Goal: Transaction & Acquisition: Purchase product/service

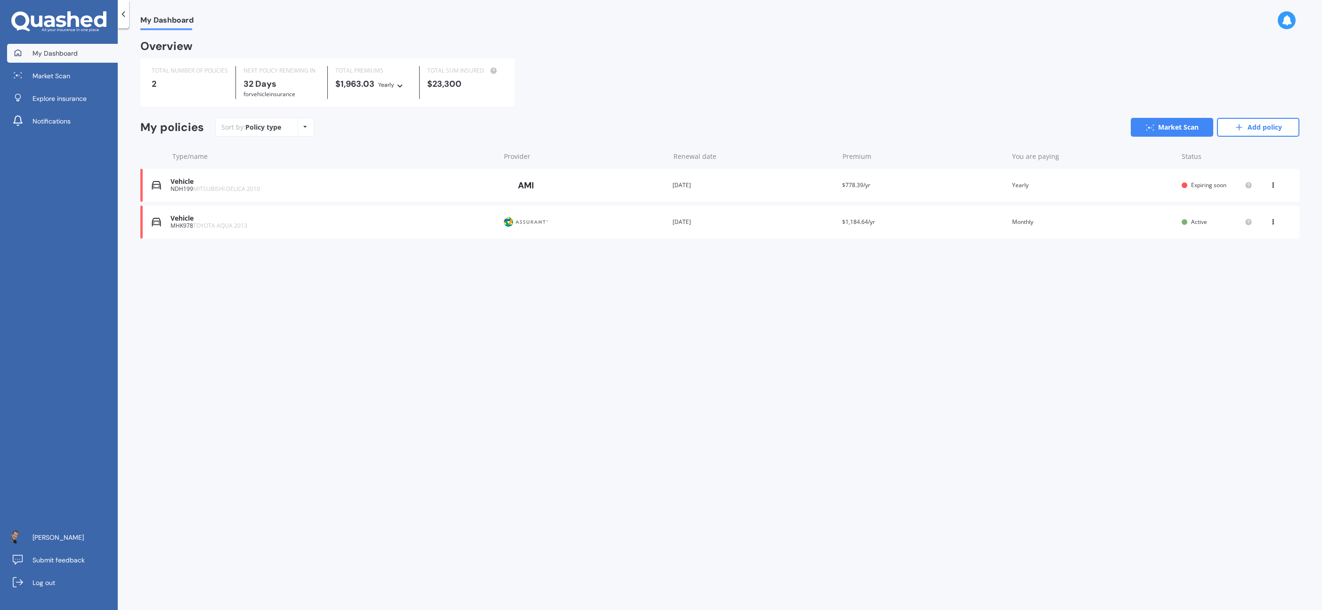
click at [1273, 184] on icon at bounding box center [1273, 183] width 7 height 6
click at [1132, 164] on div "Type/name Provider Renewal date Premium You are paying Status" at bounding box center [719, 156] width 1159 height 24
click at [893, 191] on div "Vehicle NDH199 MITSUBISHI DELICA 2010 Provider Renewal date [DATE] Premium $778…" at bounding box center [719, 185] width 1159 height 33
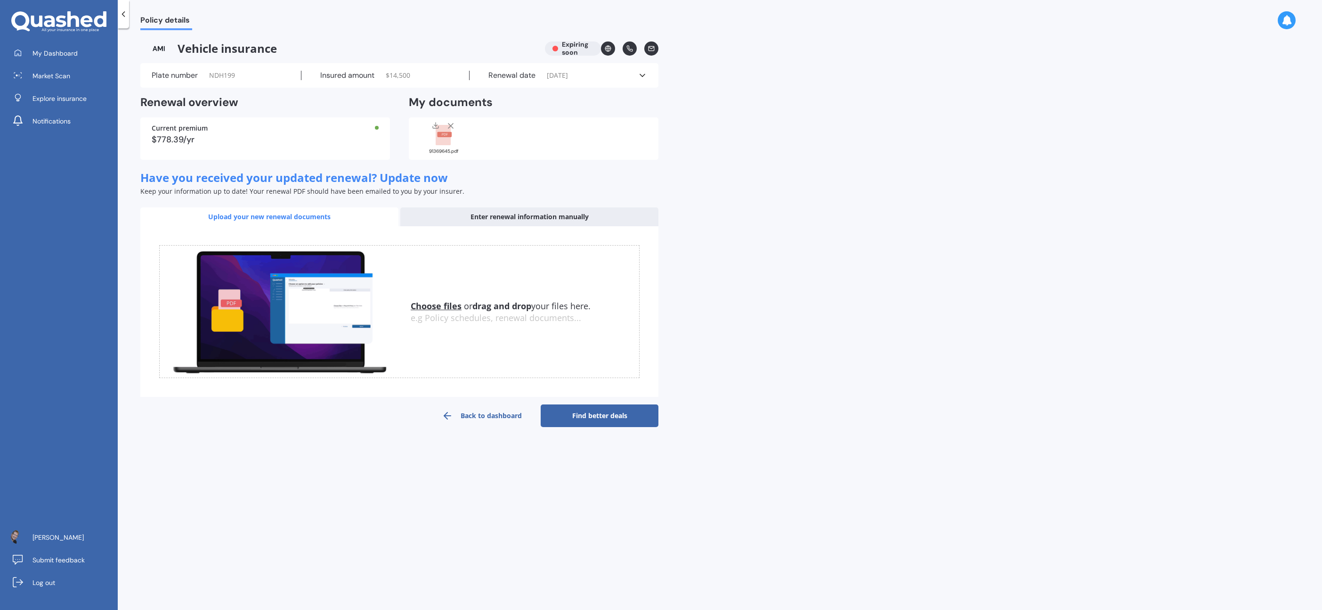
click at [603, 412] on link "Find better deals" at bounding box center [600, 415] width 118 height 23
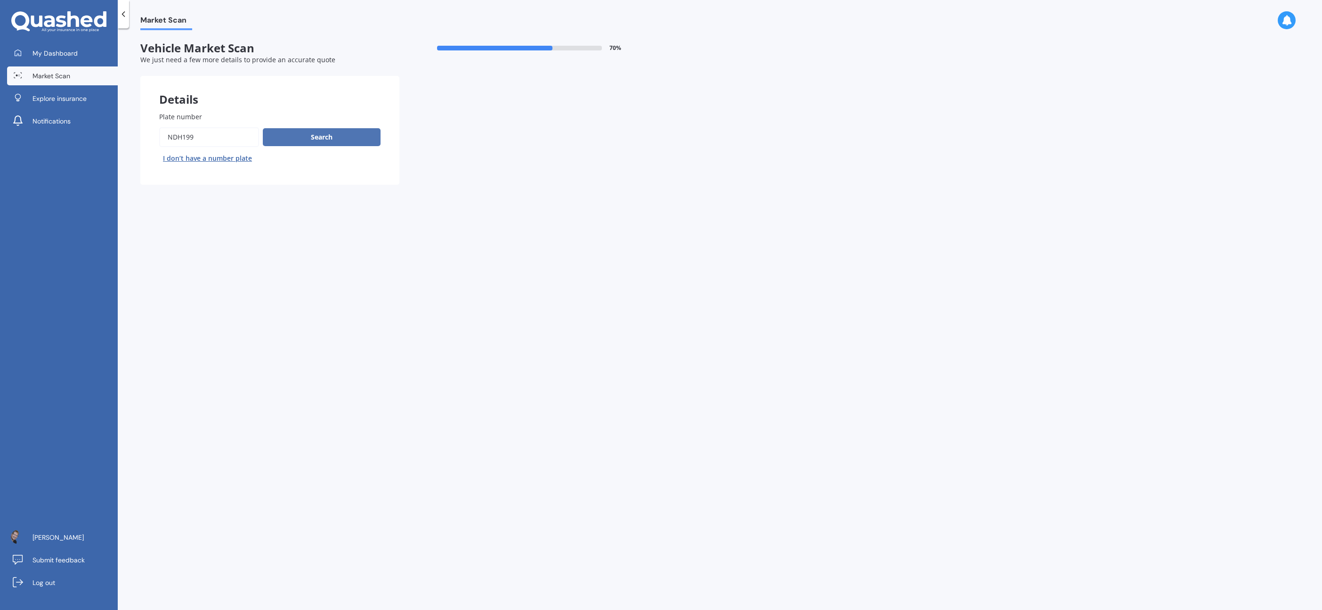
click at [334, 139] on button "Search" at bounding box center [322, 137] width 118 height 18
select select "MITSUBISHI"
select select "DELICA"
select select "20"
select select "05"
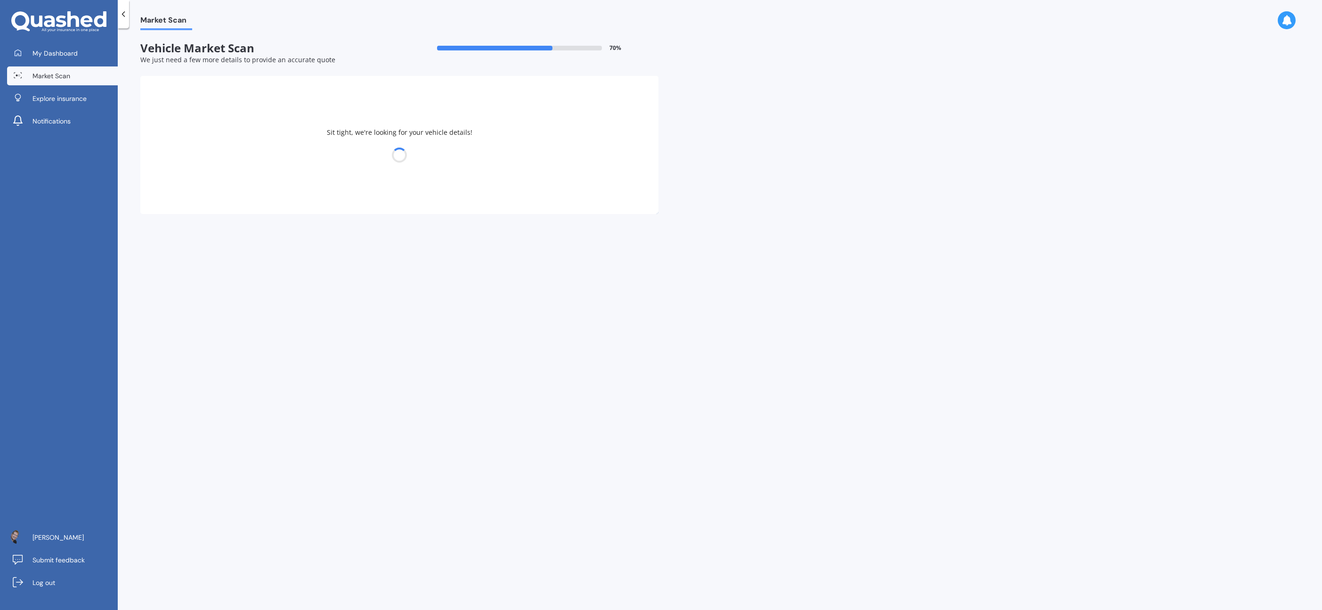
select select "1970"
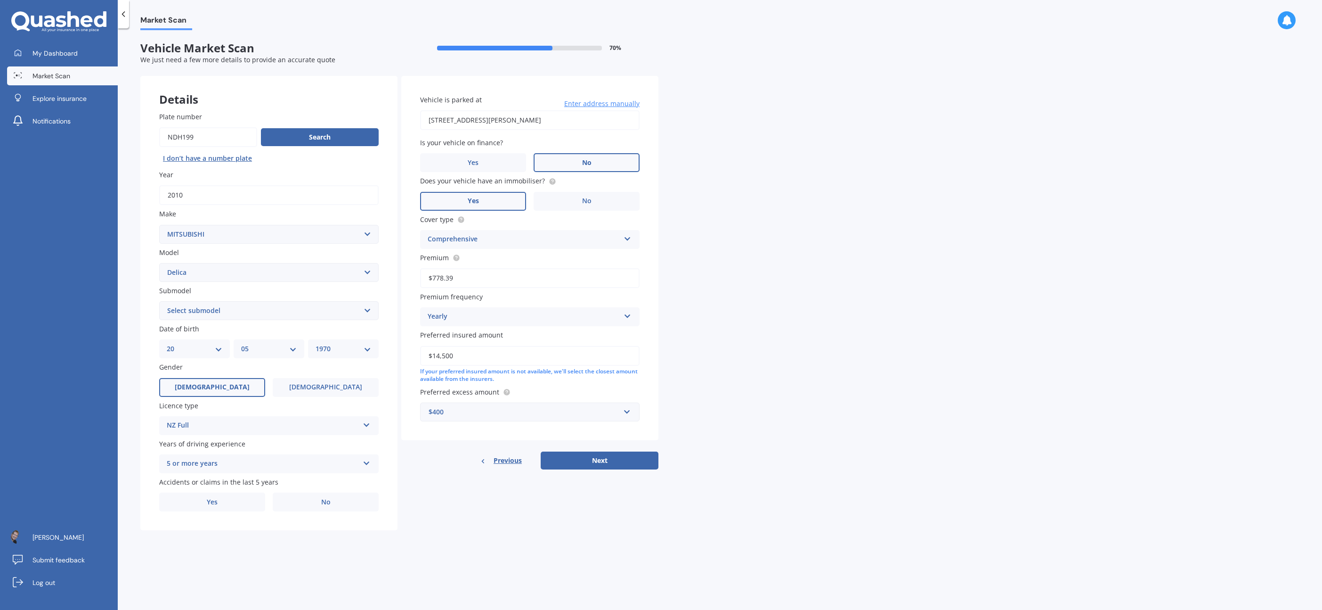
click at [618, 169] on label "No" at bounding box center [587, 162] width 106 height 19
click at [0, 0] on input "No" at bounding box center [0, 0] width 0 height 0
click at [605, 199] on label "No" at bounding box center [587, 201] width 106 height 19
click at [0, 0] on input "No" at bounding box center [0, 0] width 0 height 0
click at [435, 357] on input "$14,500" at bounding box center [530, 356] width 220 height 20
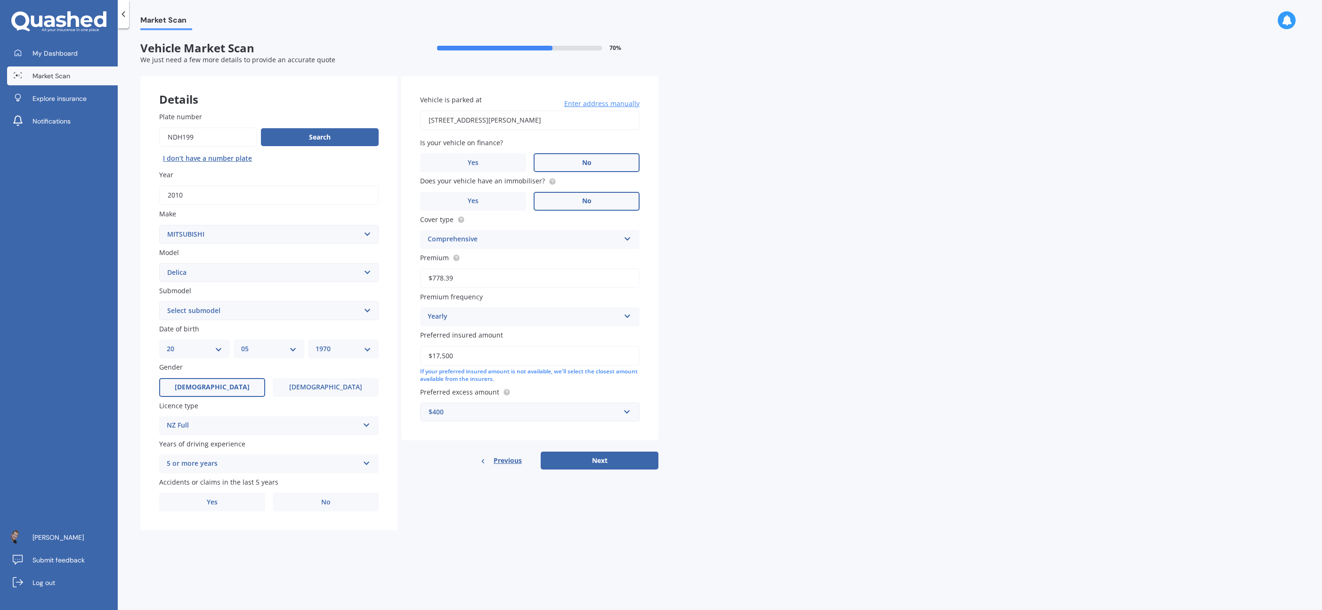
type input "$17,500"
click at [704, 307] on div "Market Scan Vehicle Market Scan 70 % We just need a few more details to provide…" at bounding box center [720, 320] width 1205 height 581
click at [596, 462] on button "Next" at bounding box center [600, 460] width 118 height 18
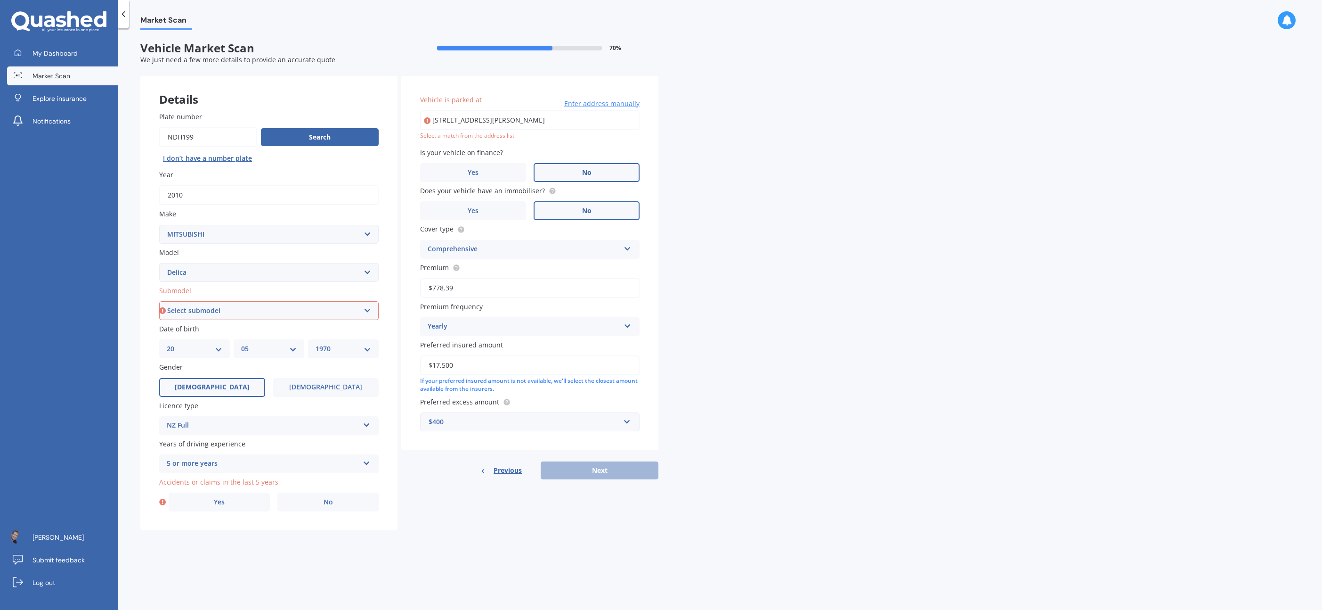
click at [491, 115] on input "[STREET_ADDRESS][PERSON_NAME]" at bounding box center [530, 120] width 220 height 20
drag, startPoint x: 537, startPoint y: 120, endPoint x: 518, endPoint y: 131, distance: 22.4
click at [532, 121] on input "[STREET_ADDRESS][PERSON_NAME]" at bounding box center [530, 120] width 220 height 20
type input "[STREET_ADDRESS][PERSON_NAME]"
click at [261, 311] on select "Select submodel Diesel Non-Turbo Diesel Turbo Petrol Non-Turbo Petrol Non-Turbo…" at bounding box center [269, 310] width 220 height 19
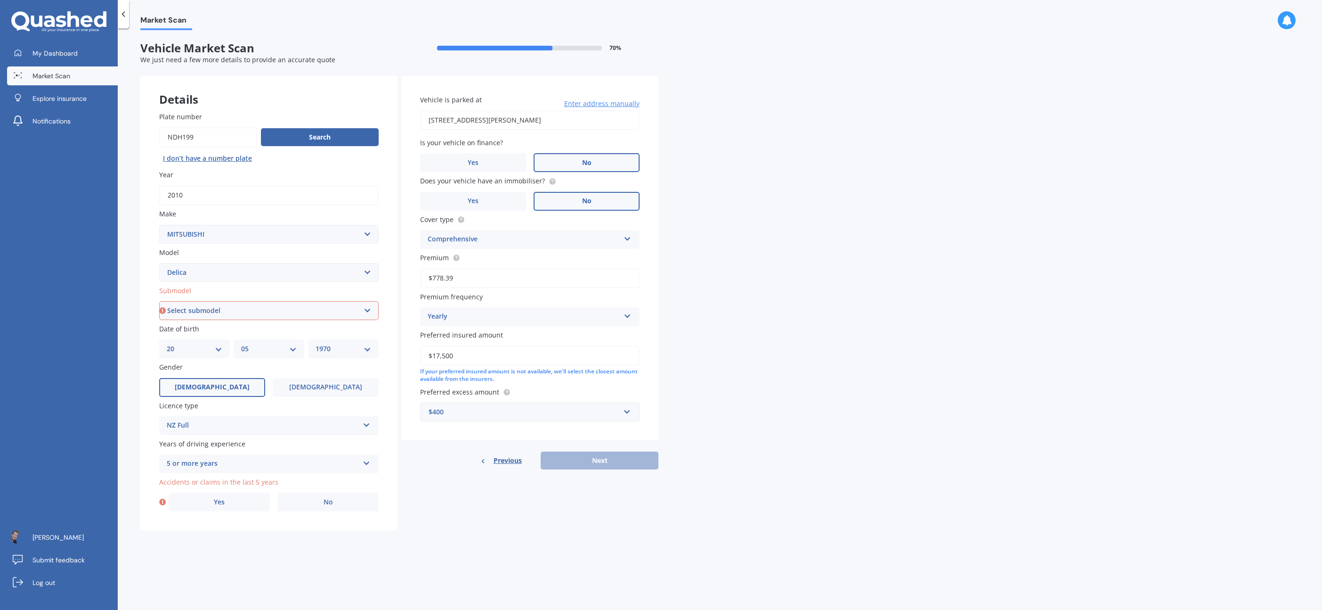
select select "PETROL NON-TURBO 4WD"
click at [159, 301] on select "Select submodel Diesel Non-Turbo Diesel Turbo Petrol Non-Turbo Petrol Non-Turbo…" at bounding box center [269, 310] width 220 height 19
click at [162, 502] on icon at bounding box center [162, 501] width 7 height 9
click at [292, 501] on label "No" at bounding box center [327, 501] width 101 height 19
click at [0, 0] on input "No" at bounding box center [0, 0] width 0 height 0
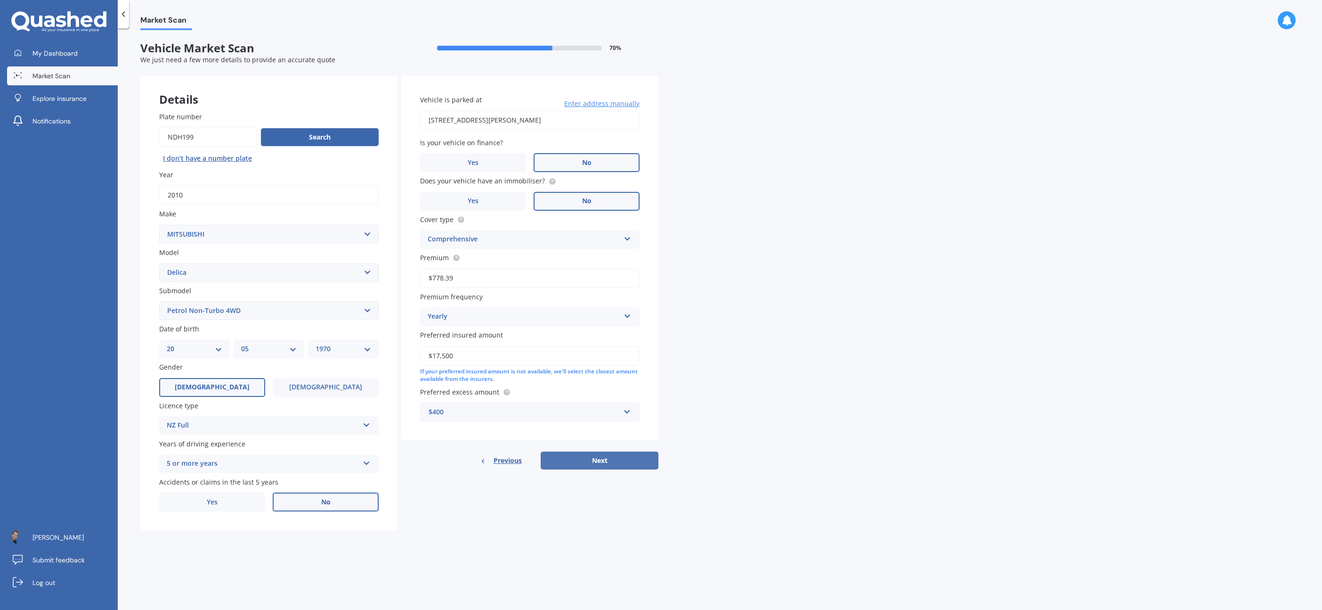
click at [584, 461] on button "Next" at bounding box center [600, 460] width 118 height 18
select select "20"
select select "05"
select select "1970"
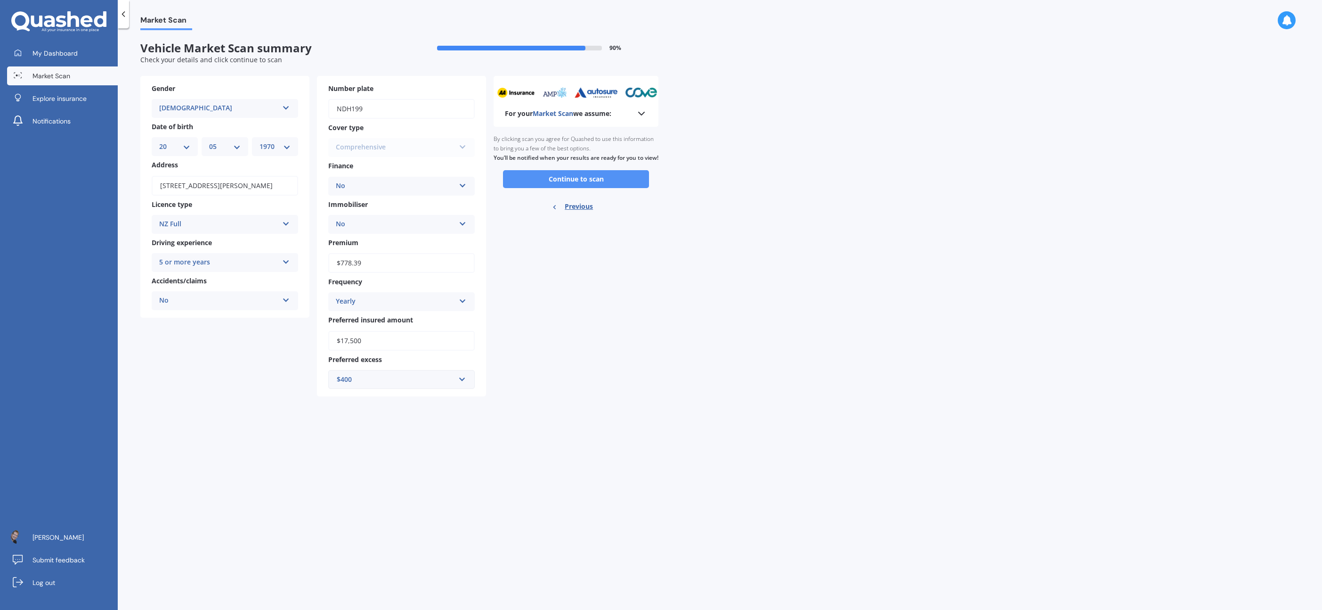
click at [588, 187] on button "Continue to scan" at bounding box center [576, 179] width 146 height 18
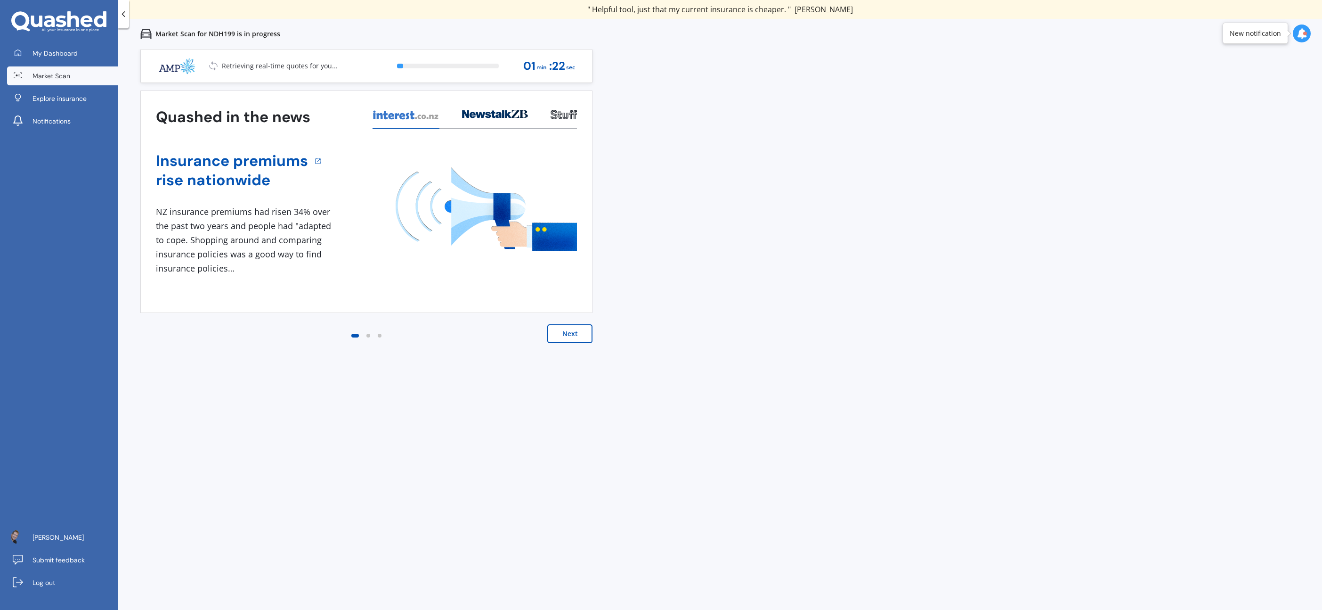
click at [580, 332] on button "Next" at bounding box center [569, 333] width 45 height 19
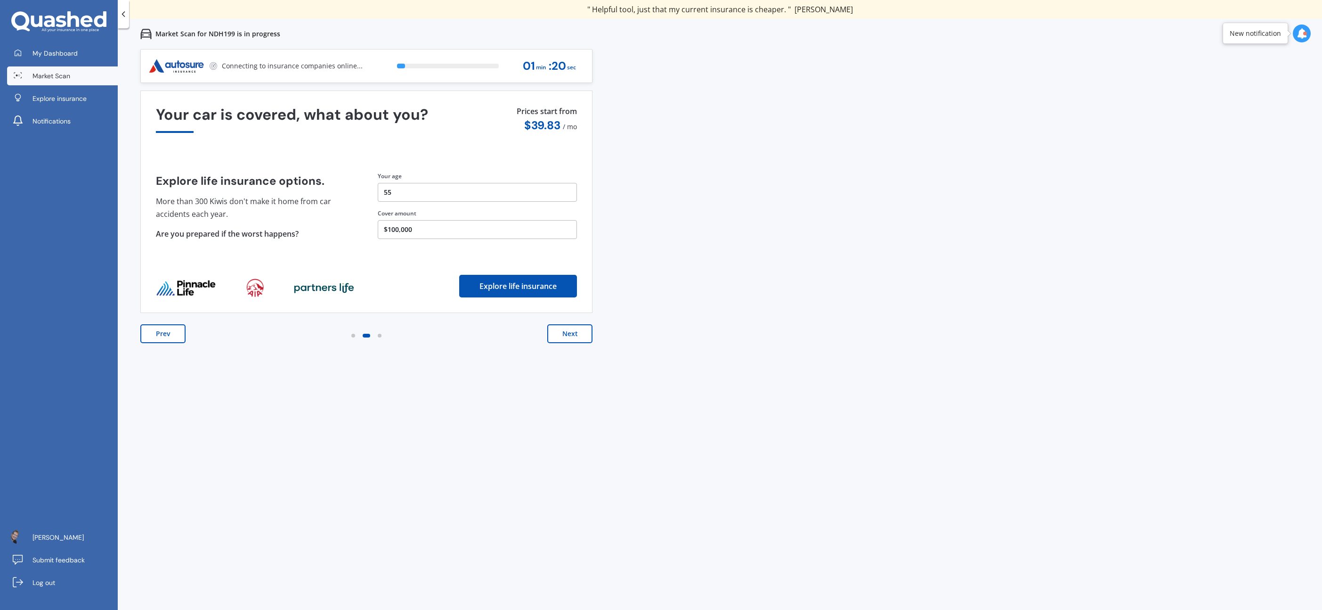
click at [576, 333] on button "Next" at bounding box center [569, 333] width 45 height 19
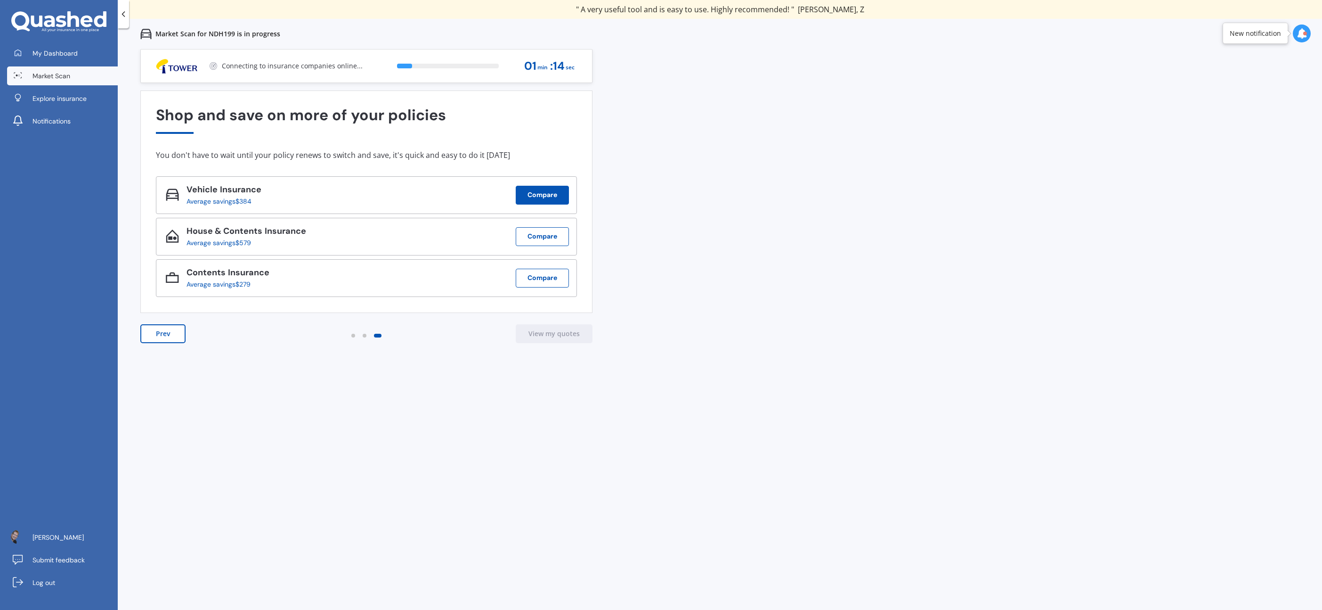
click at [533, 191] on button "Compare" at bounding box center [542, 195] width 53 height 19
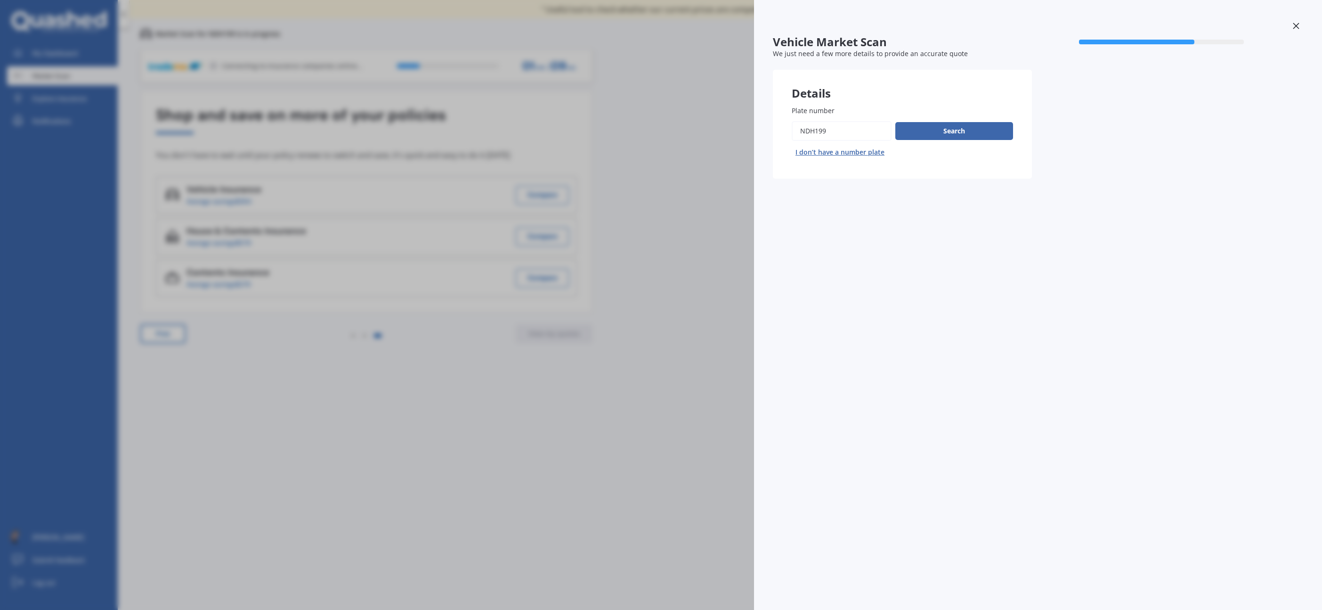
drag, startPoint x: 1294, startPoint y: 22, endPoint x: 1140, endPoint y: 65, distance: 160.5
click at [1294, 23] on icon at bounding box center [1296, 26] width 7 height 7
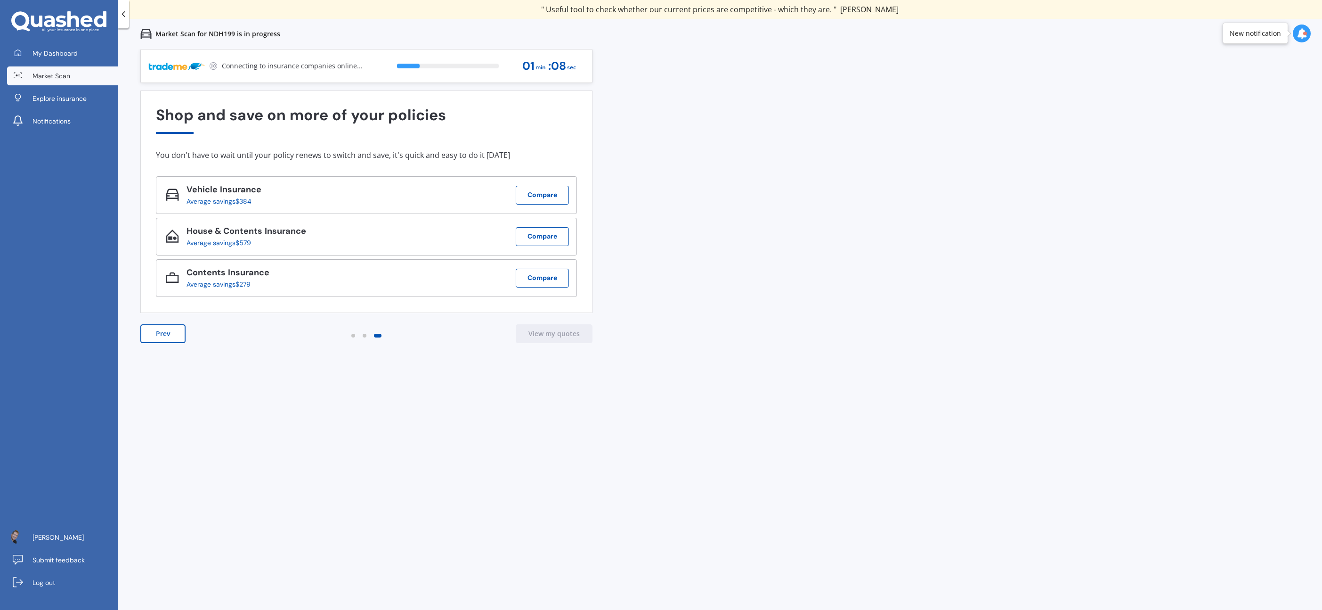
click at [525, 368] on div "Previous 80,000+ Kiwis have signed up to shop and save on insurance with us " H…" at bounding box center [720, 354] width 1205 height 610
click at [572, 333] on button "View my quotes" at bounding box center [554, 333] width 77 height 19
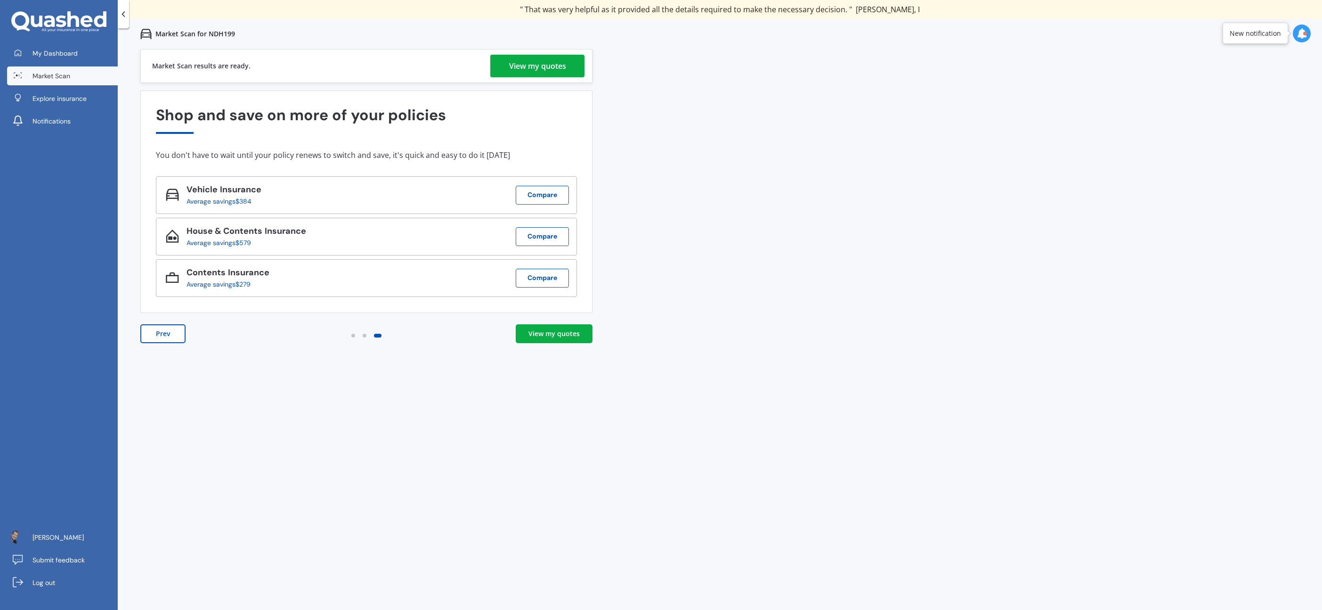
click at [550, 336] on div "View my quotes" at bounding box center [554, 333] width 51 height 9
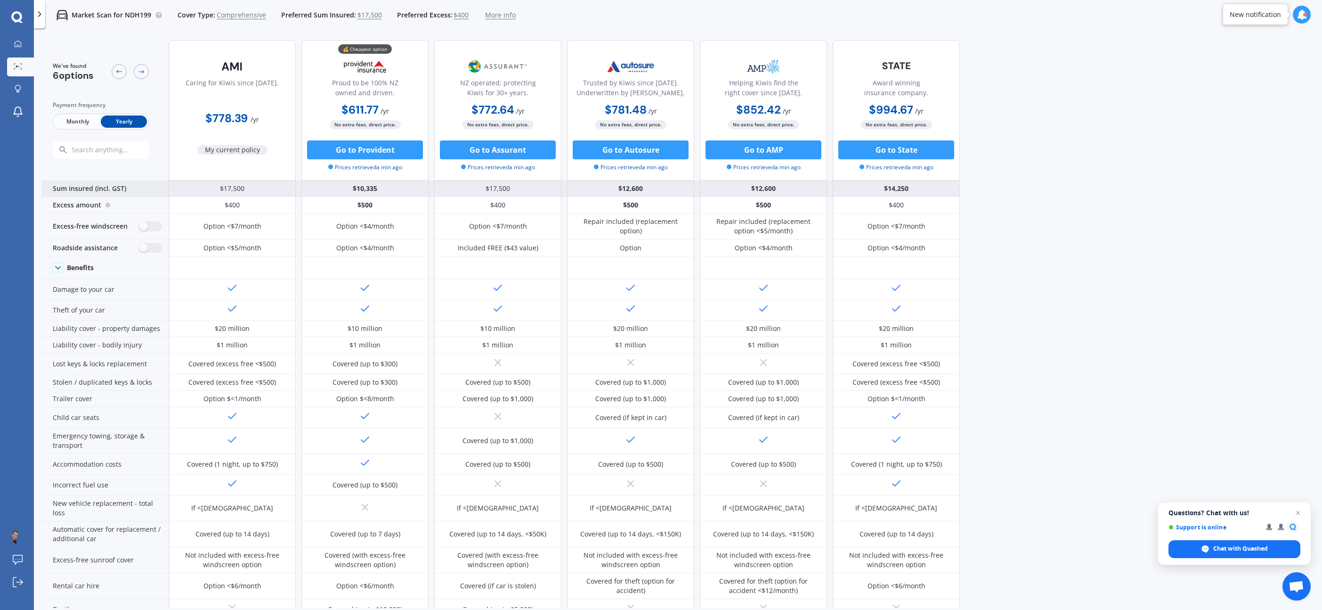
click at [360, 188] on div "$10,335" at bounding box center [364, 188] width 127 height 16
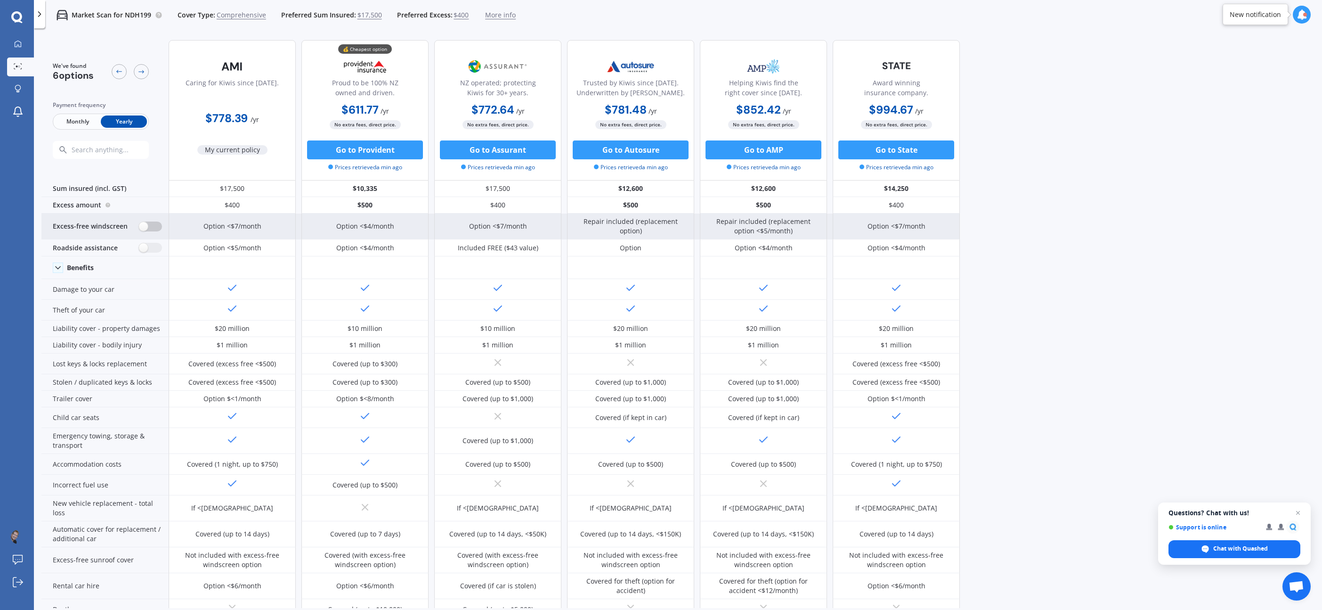
click at [145, 227] on label at bounding box center [150, 226] width 23 height 10
radio input "true"
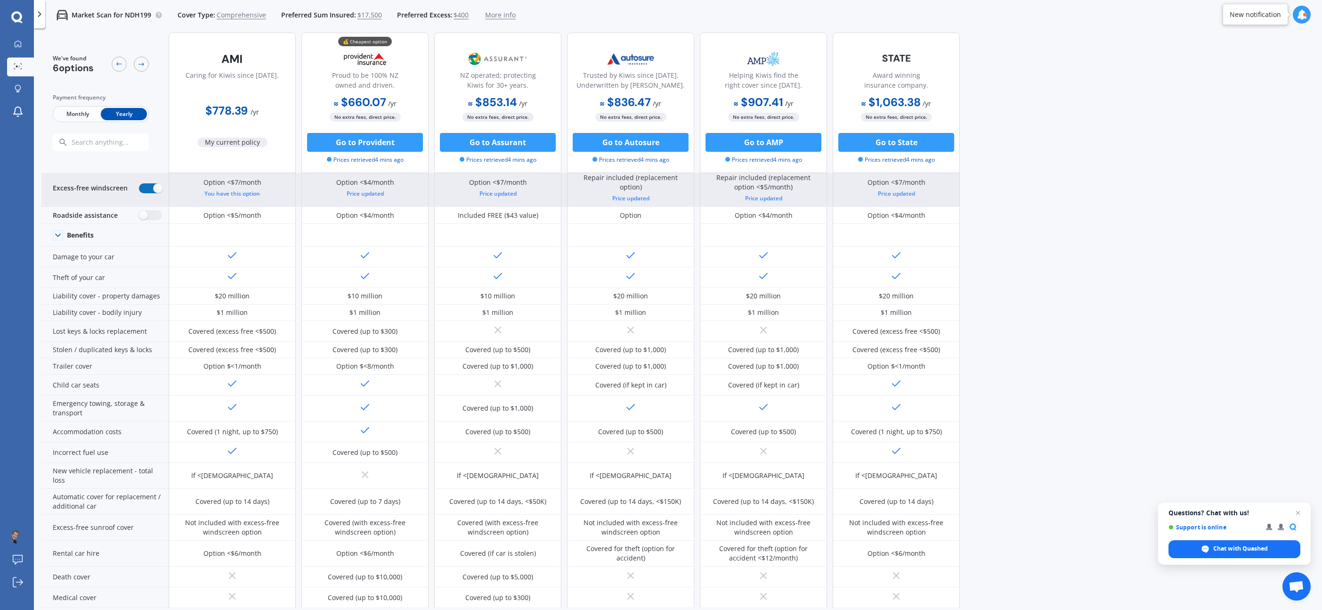
scroll to position [42, 0]
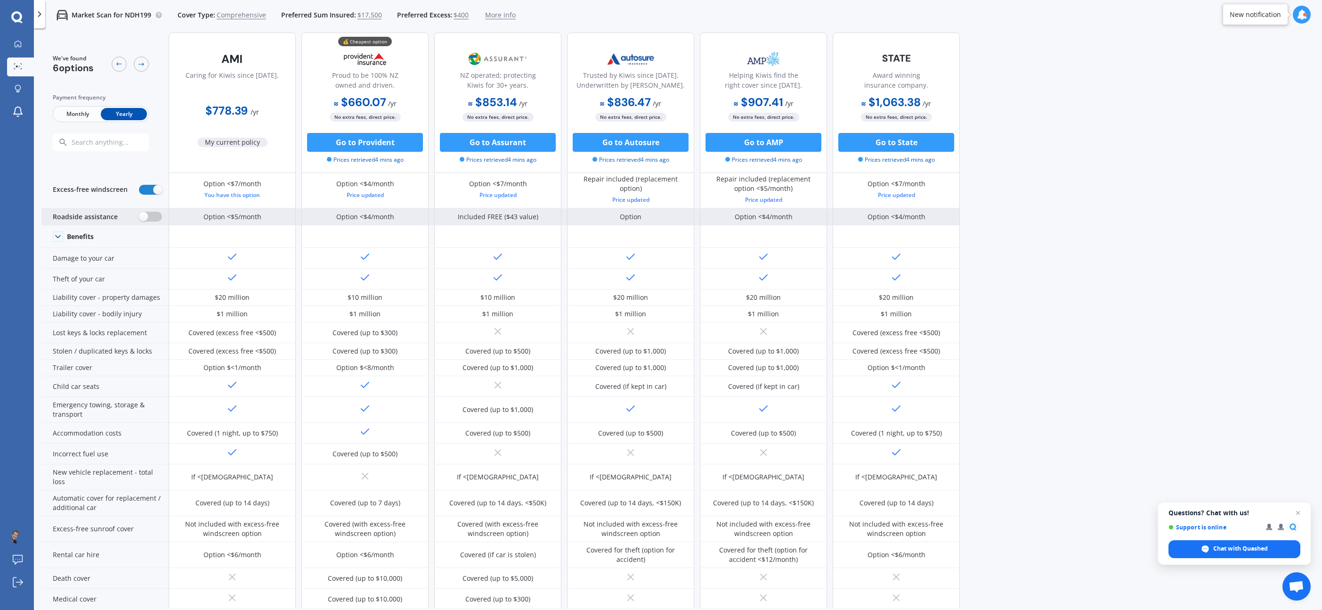
click at [151, 213] on label at bounding box center [150, 217] width 23 height 10
radio input "true"
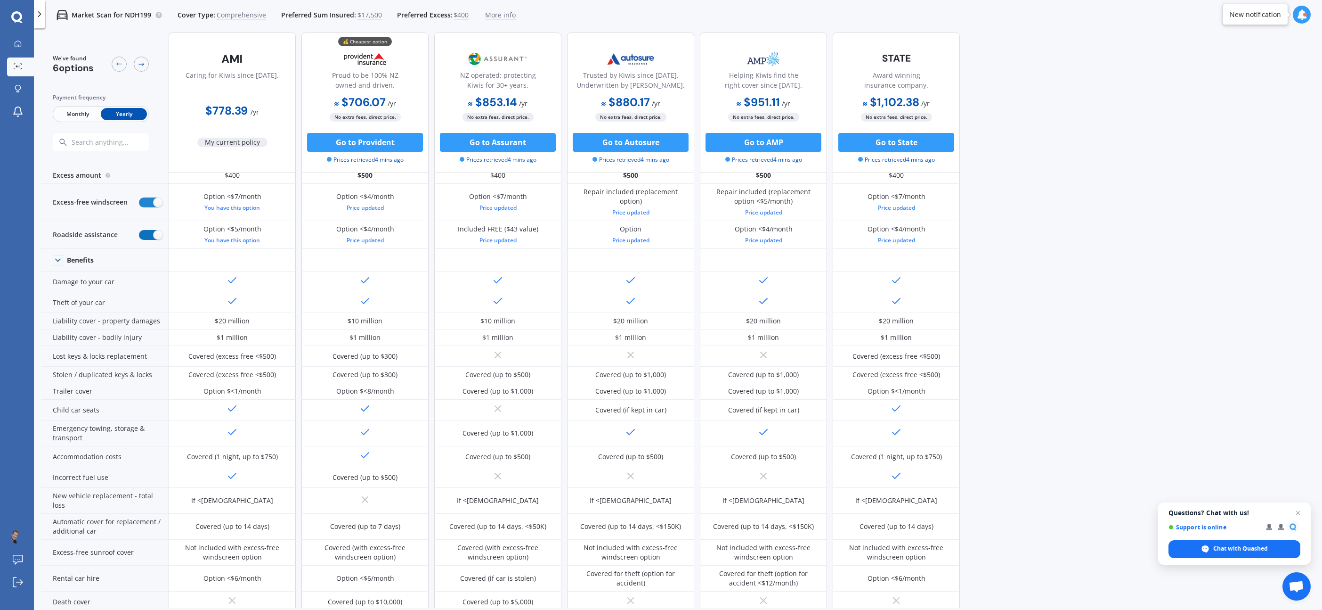
scroll to position [0, 0]
